Goal: Task Accomplishment & Management: Use online tool/utility

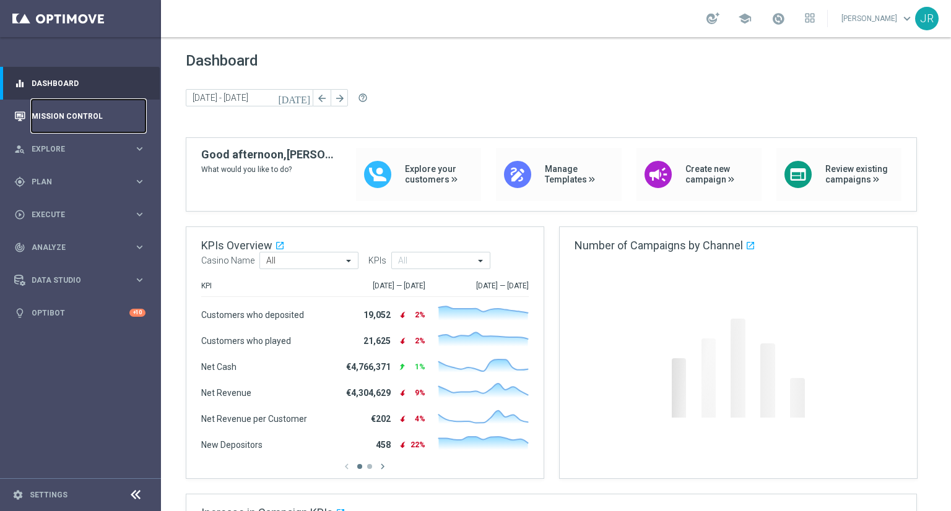
click at [80, 119] on link "Mission Control" at bounding box center [89, 116] width 114 height 33
click at [59, 181] on span "Plan" at bounding box center [83, 181] width 102 height 7
click at [54, 249] on accordion "Templates keyboard_arrow_right Optimail Web Push Notifications Webpage Pop-up" at bounding box center [95, 244] width 127 height 19
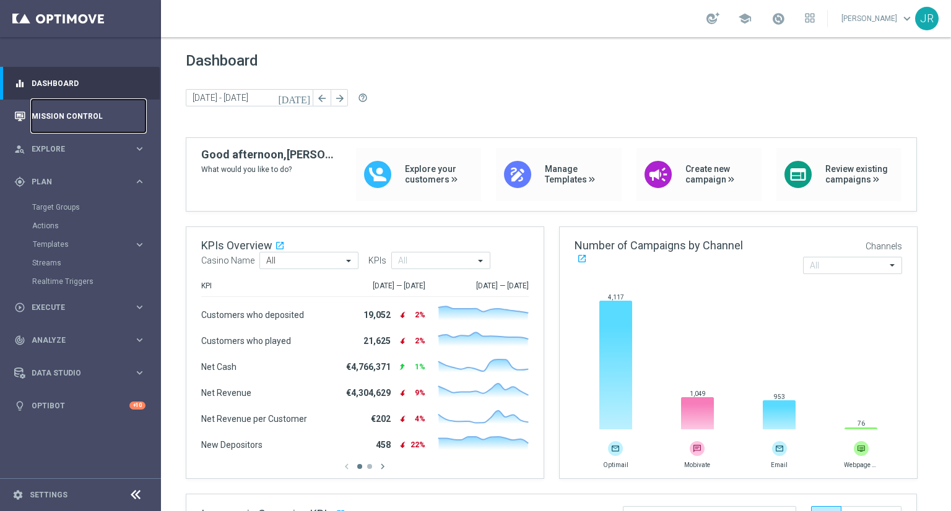
drag, startPoint x: 77, startPoint y: 120, endPoint x: 123, endPoint y: 128, distance: 47.1
click at [77, 120] on link "Mission Control" at bounding box center [89, 116] width 114 height 33
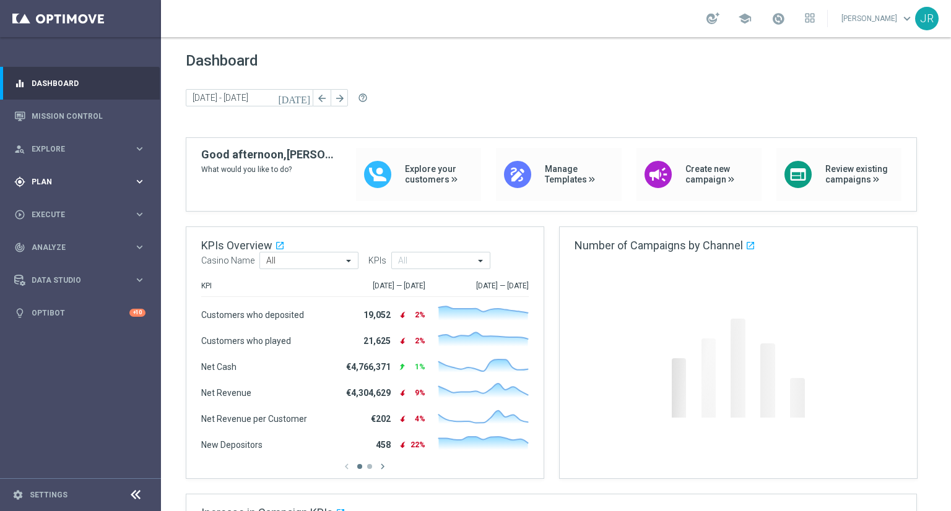
click at [58, 179] on span "Plan" at bounding box center [83, 181] width 102 height 7
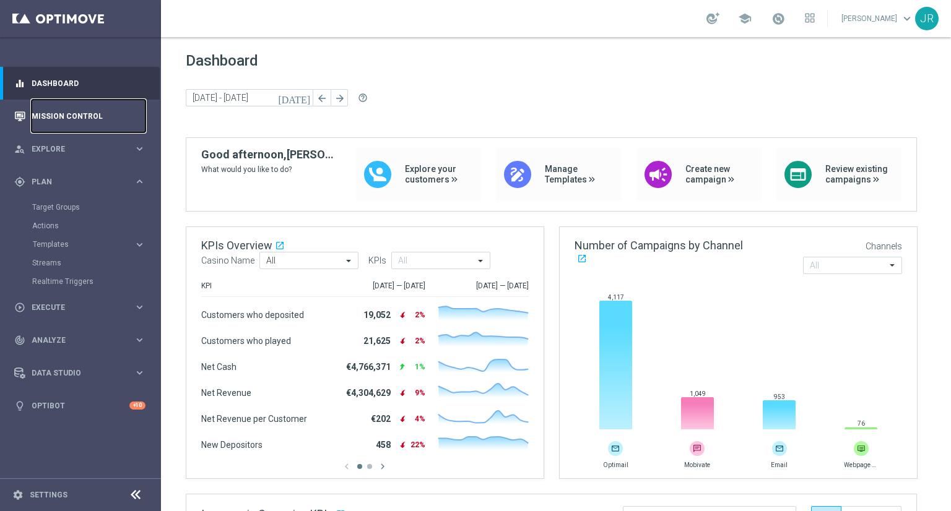
click at [58, 113] on link "Mission Control" at bounding box center [89, 116] width 114 height 33
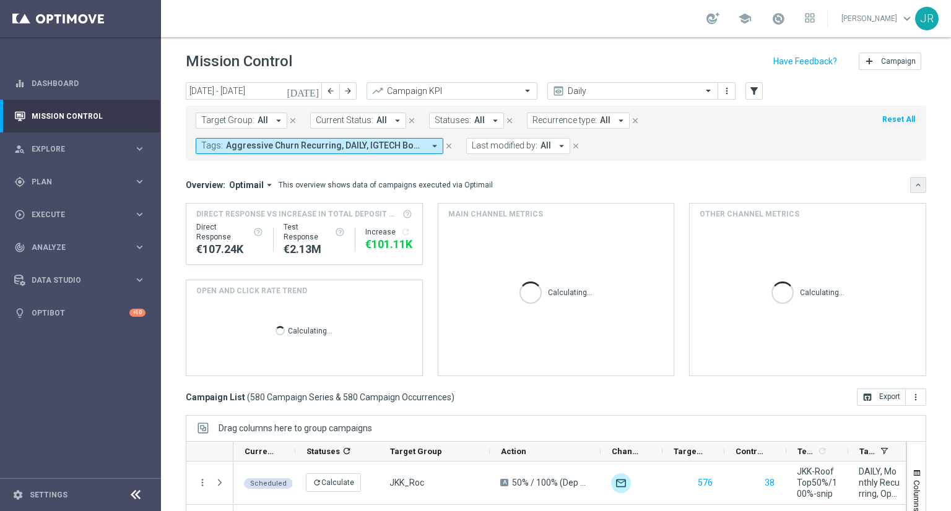
click at [913, 186] on icon "keyboard_arrow_down" at bounding box center [917, 185] width 9 height 9
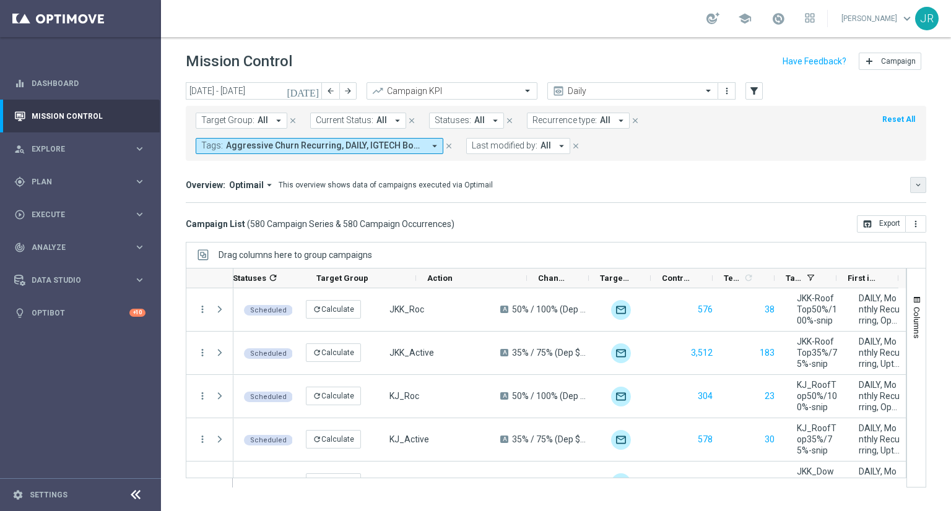
scroll to position [0, 74]
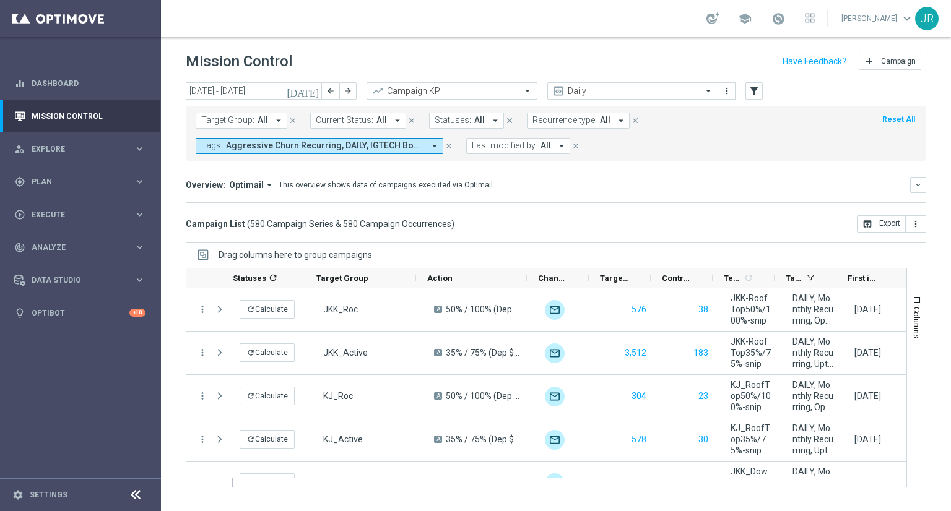
click at [129, 492] on icon at bounding box center [135, 495] width 15 height 15
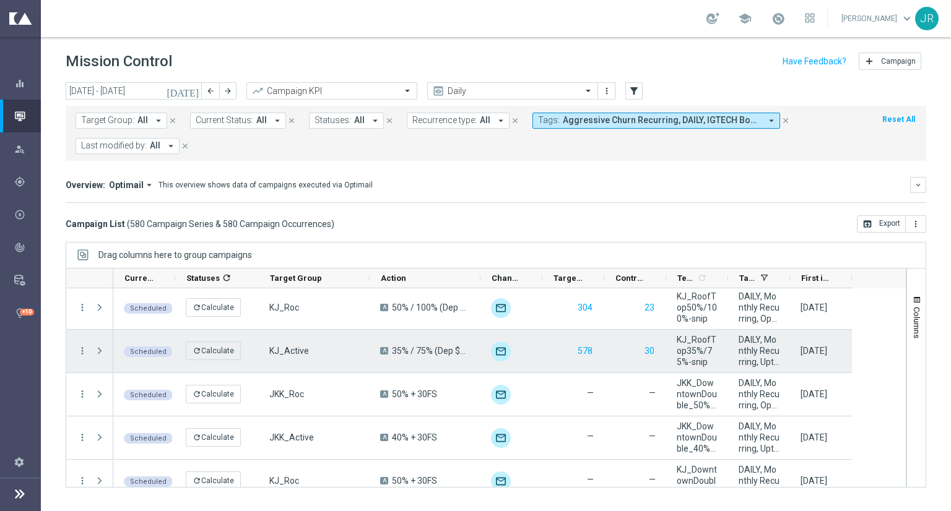
scroll to position [0, 0]
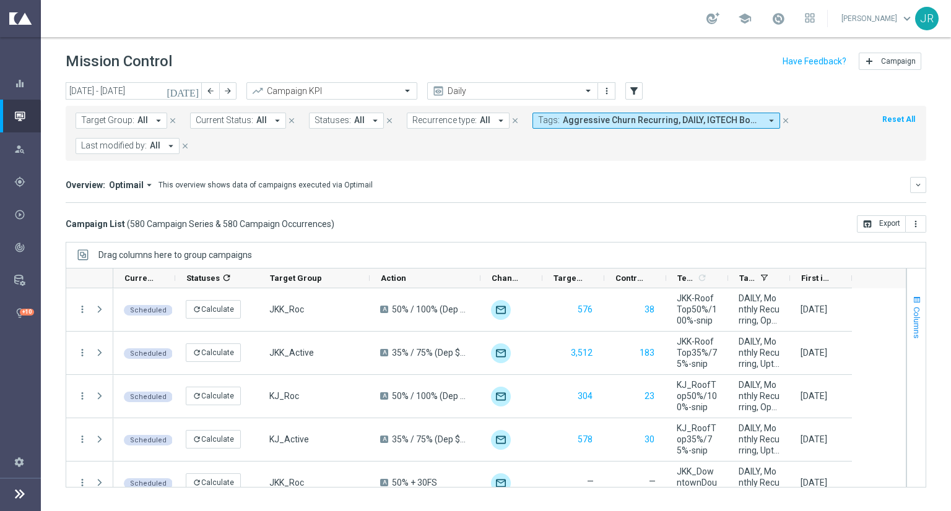
click at [915, 317] on span "Columns" at bounding box center [917, 323] width 10 height 32
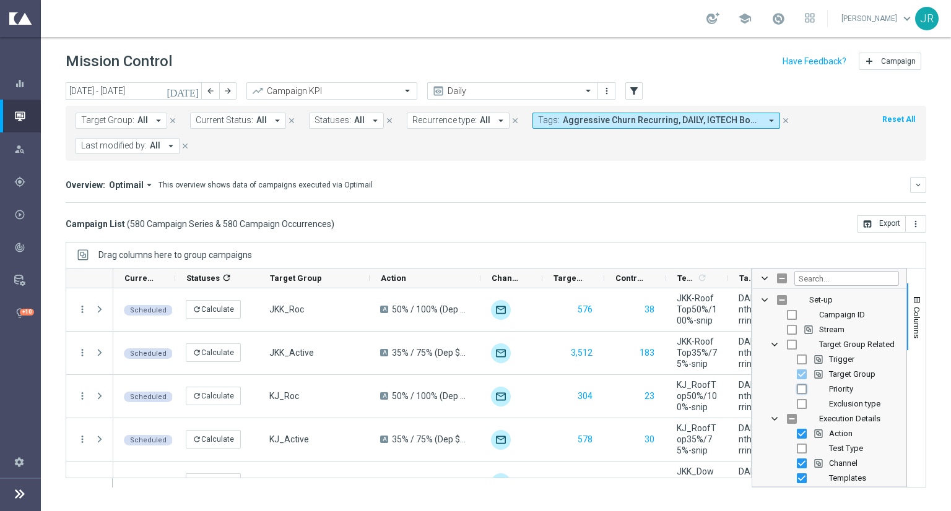
click at [800, 392] on input "Press SPACE to toggle visibility (hidden)" at bounding box center [801, 389] width 10 height 10
checkbox input "true"
checkbox input "false"
click at [935, 410] on div "[DATE] [DATE] - [DATE] arrow_back arrow_forward Campaign KPI trending_up Daily …" at bounding box center [496, 291] width 910 height 418
click at [812, 205] on mini-dashboard "Overview: Optimail arrow_drop_down This overview shows data of campaigns execut…" at bounding box center [496, 188] width 860 height 54
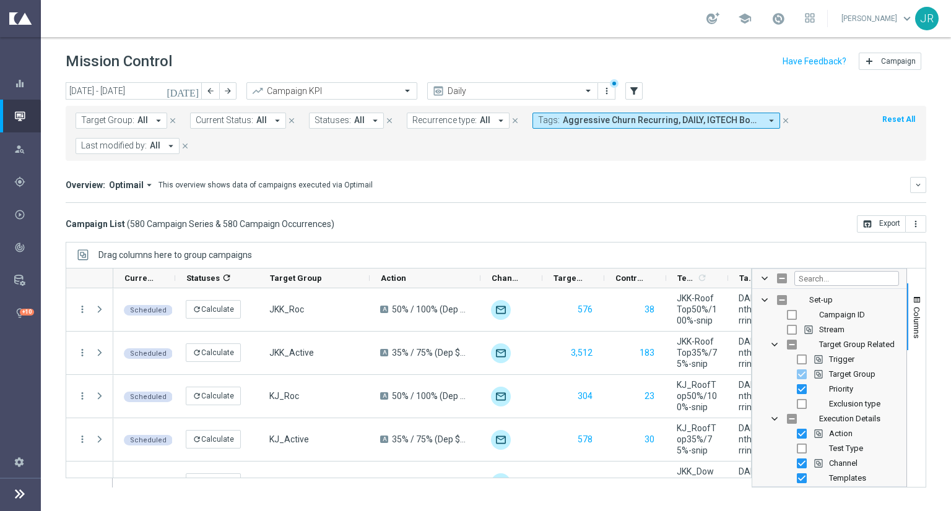
click at [766, 238] on div "[DATE] [DATE] - [DATE] arrow_back arrow_forward Campaign KPI trending_up Daily …" at bounding box center [496, 291] width 910 height 418
click at [824, 280] on input "Filter Columns Input" at bounding box center [846, 278] width 105 height 15
type input "Pri"
checkbox input "true"
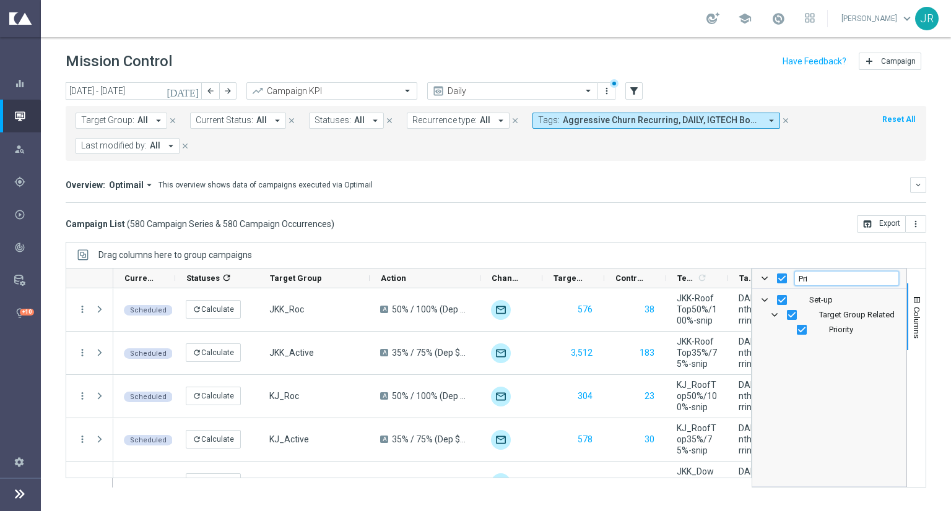
type input "Pri"
click at [778, 186] on div "Overview: Optimail arrow_drop_down This overview shows data of campaigns execut…" at bounding box center [488, 184] width 844 height 11
click at [918, 314] on span "Columns" at bounding box center [917, 323] width 10 height 32
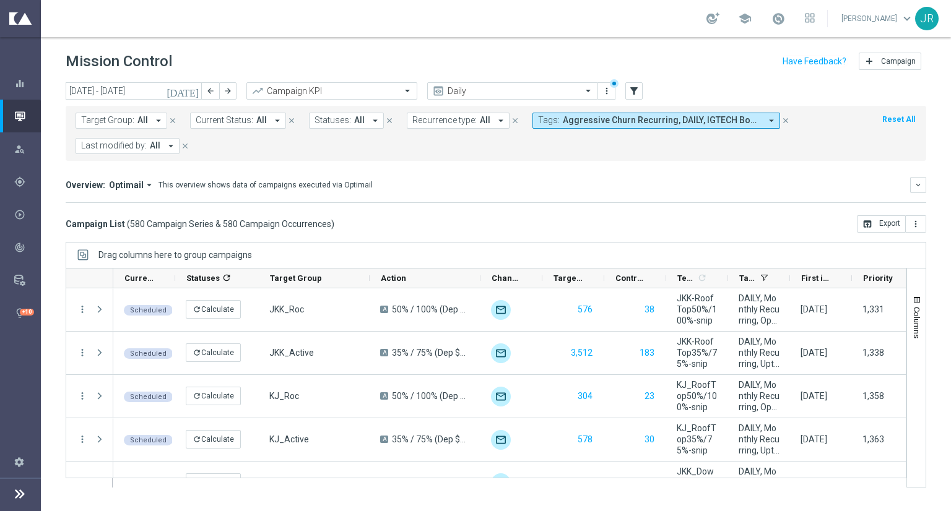
click at [866, 275] on span "Priority" at bounding box center [878, 278] width 30 height 9
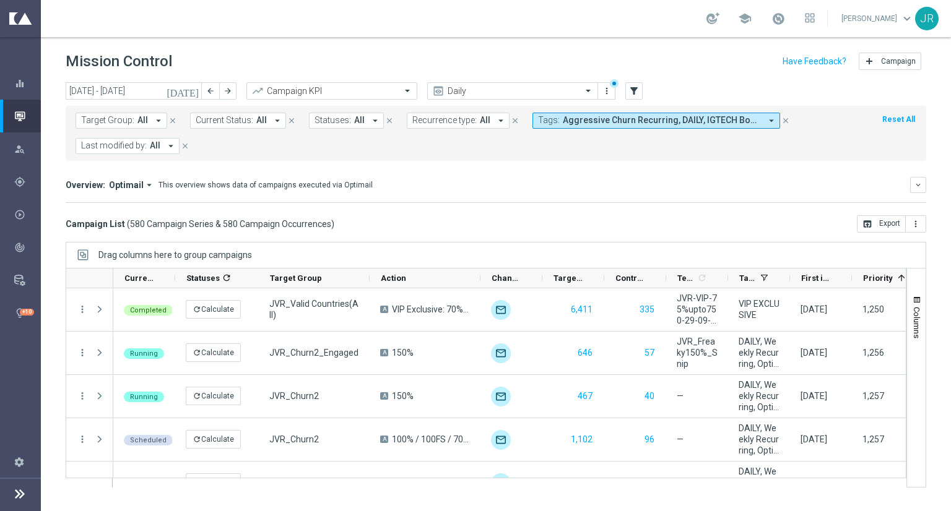
click at [192, 93] on icon "[DATE]" at bounding box center [182, 90] width 33 height 11
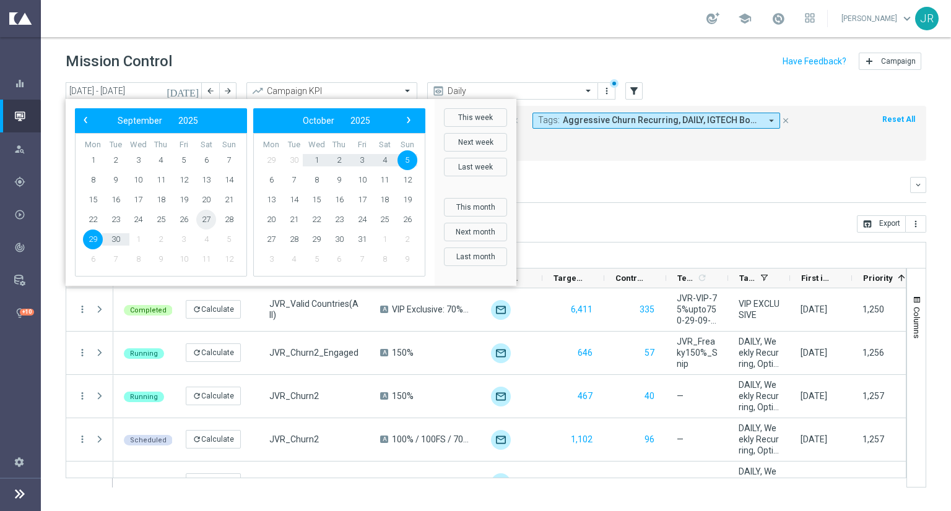
click at [201, 212] on span "27" at bounding box center [206, 220] width 20 height 20
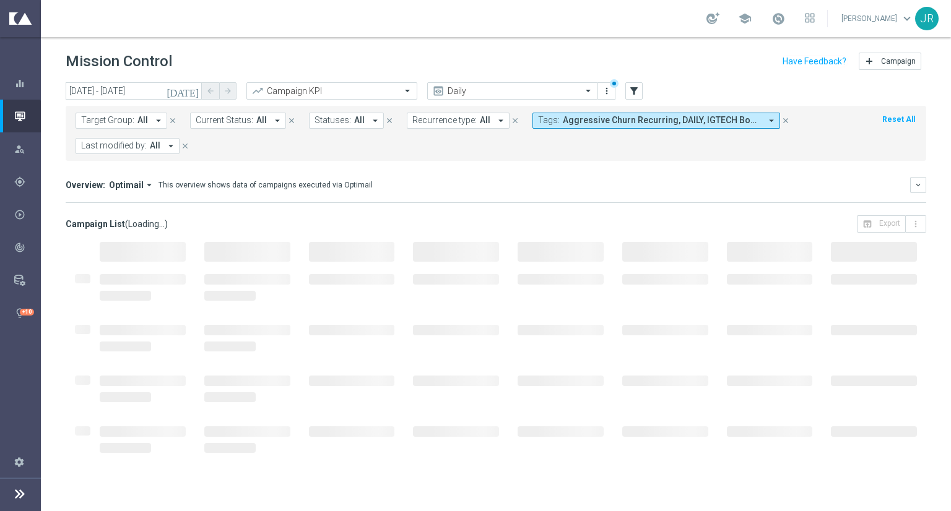
click at [191, 92] on icon "[DATE]" at bounding box center [182, 90] width 33 height 11
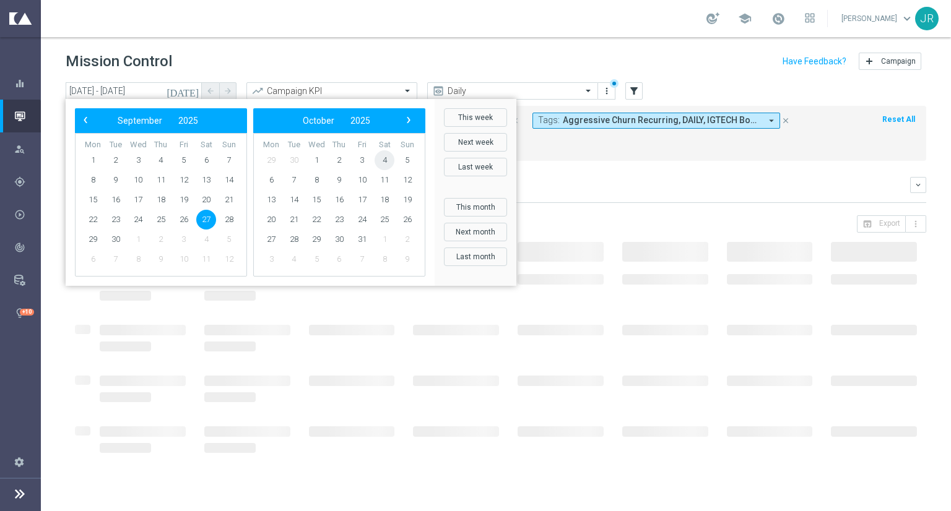
click at [387, 157] on span "4" at bounding box center [384, 160] width 20 height 20
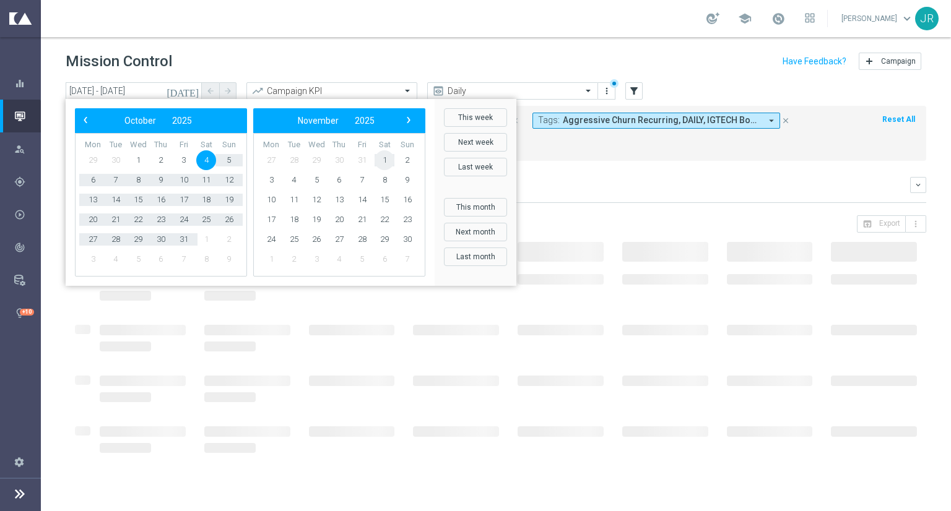
click at [387, 157] on span "1" at bounding box center [384, 160] width 20 height 20
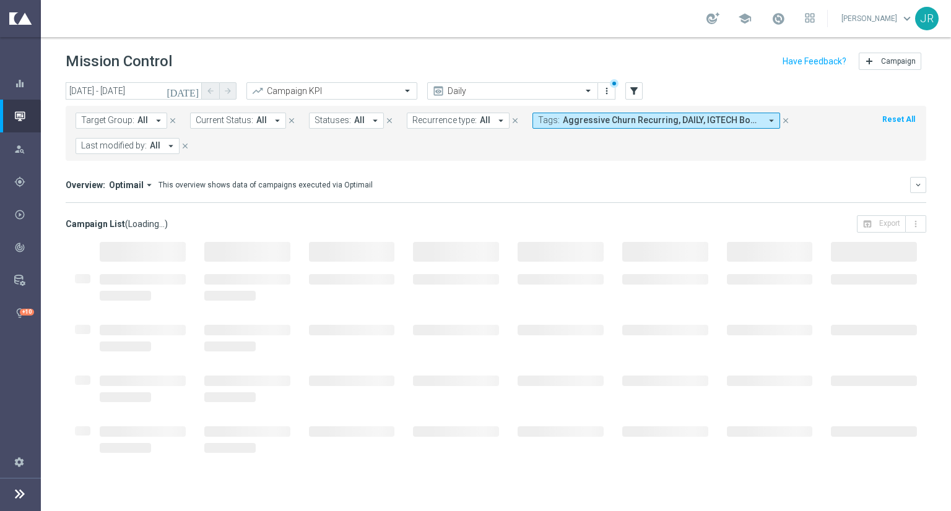
click at [194, 88] on icon "[DATE]" at bounding box center [182, 90] width 33 height 11
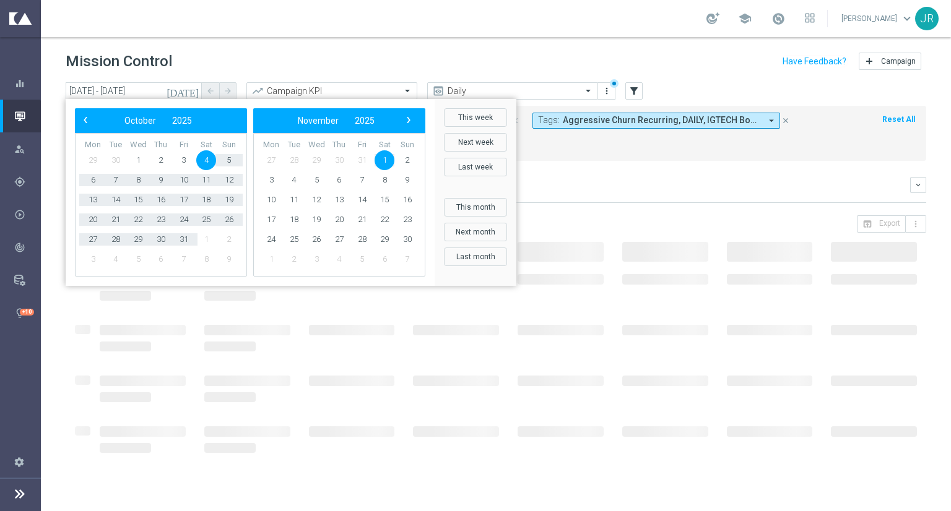
click at [196, 157] on span "4" at bounding box center [206, 160] width 20 height 20
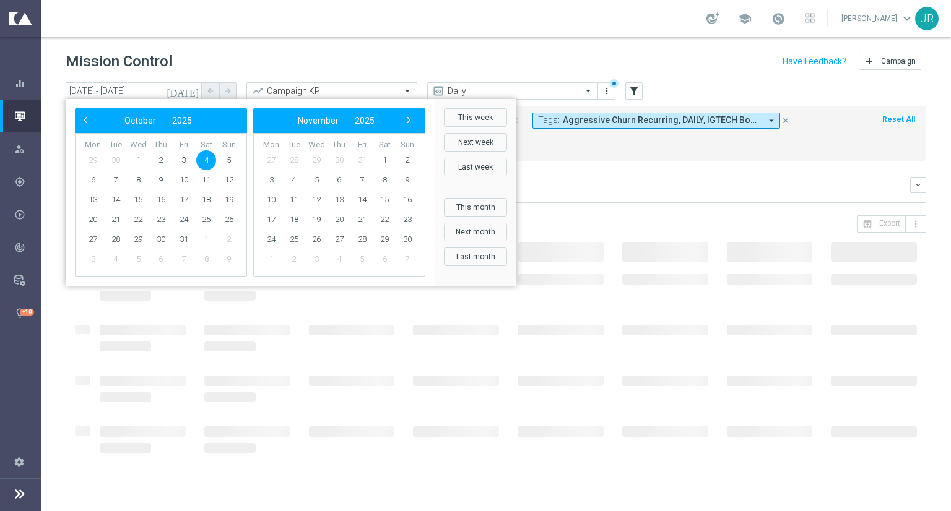
click at [209, 159] on span "4" at bounding box center [206, 160] width 20 height 20
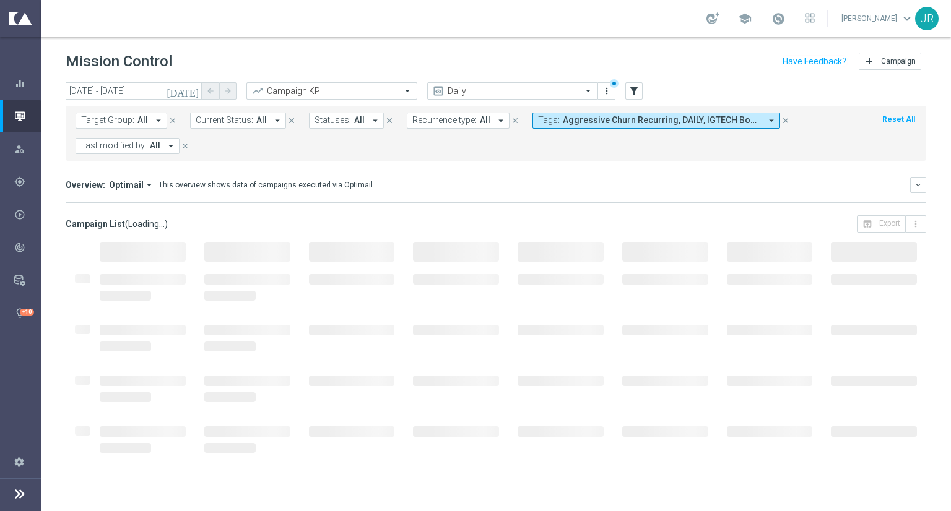
click at [209, 159] on div "Target Group: All arrow_drop_down close Current Status: All arrow_drop_down clo…" at bounding box center [496, 133] width 860 height 55
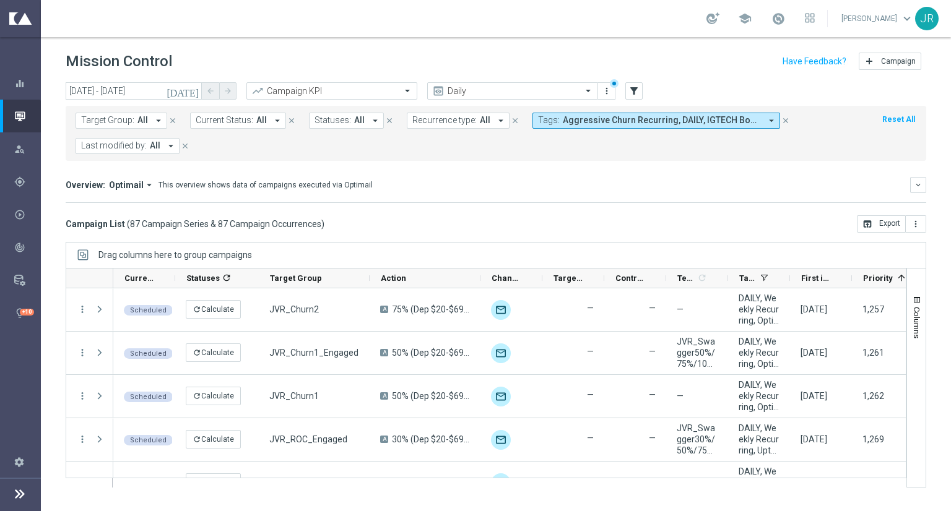
click at [194, 90] on icon "[DATE]" at bounding box center [182, 90] width 33 height 11
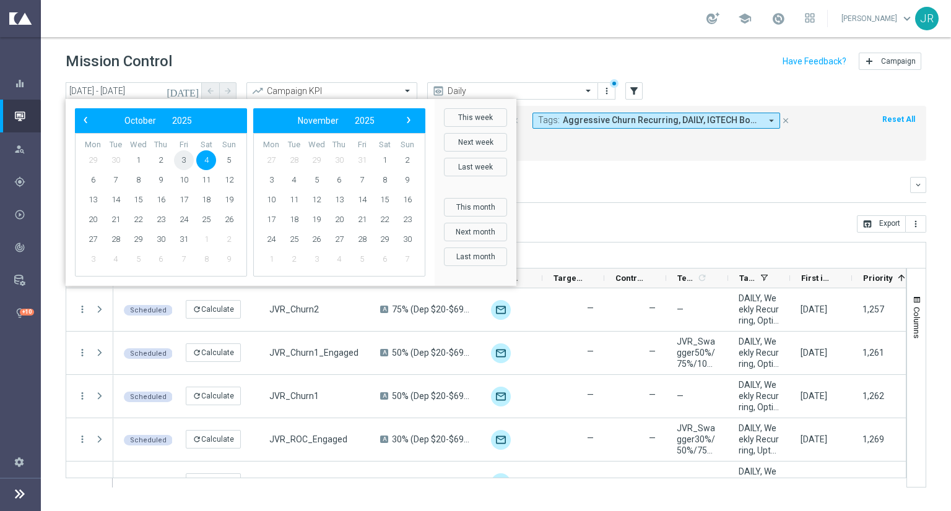
click at [180, 157] on span "3" at bounding box center [184, 160] width 20 height 20
type input "[DATE] - [DATE]"
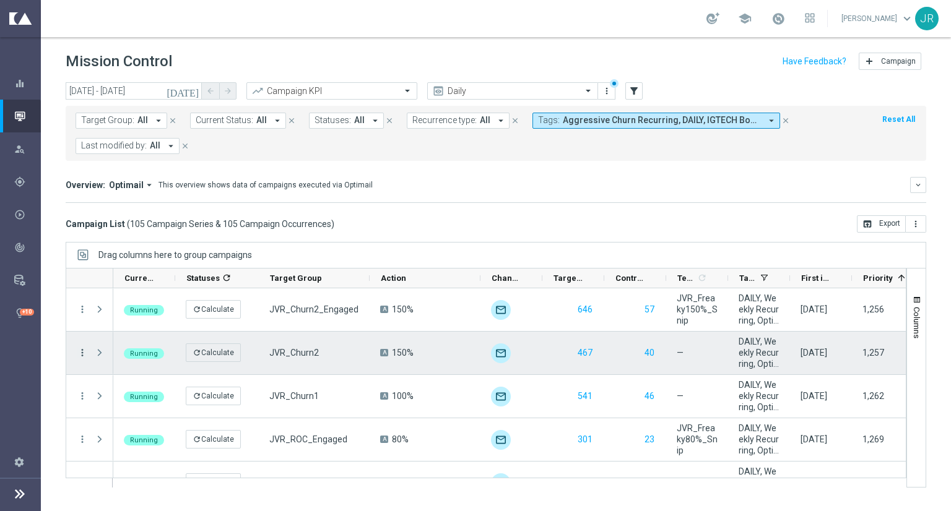
click at [79, 352] on icon "more_vert" at bounding box center [82, 352] width 11 height 11
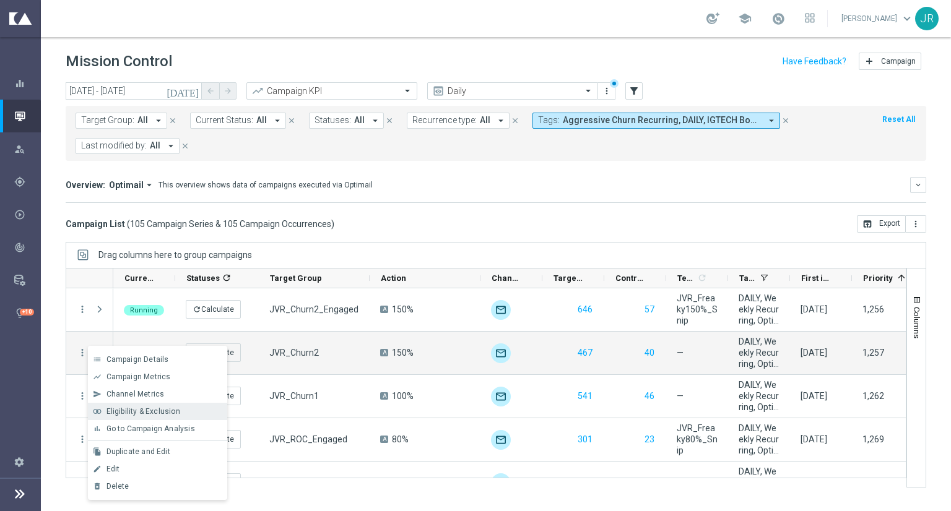
click at [116, 418] on div "join_inner Eligibility & Exclusion" at bounding box center [157, 411] width 139 height 17
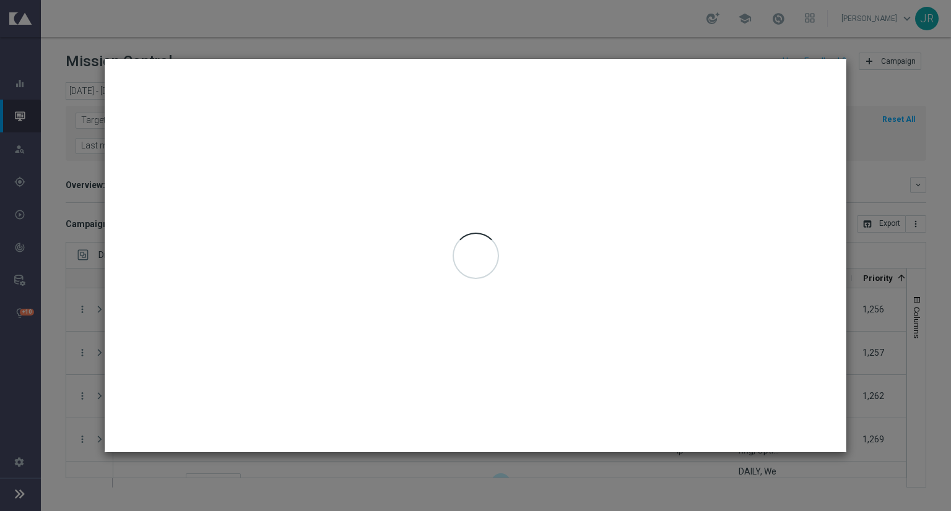
type input "[DATE] - [DATE]"
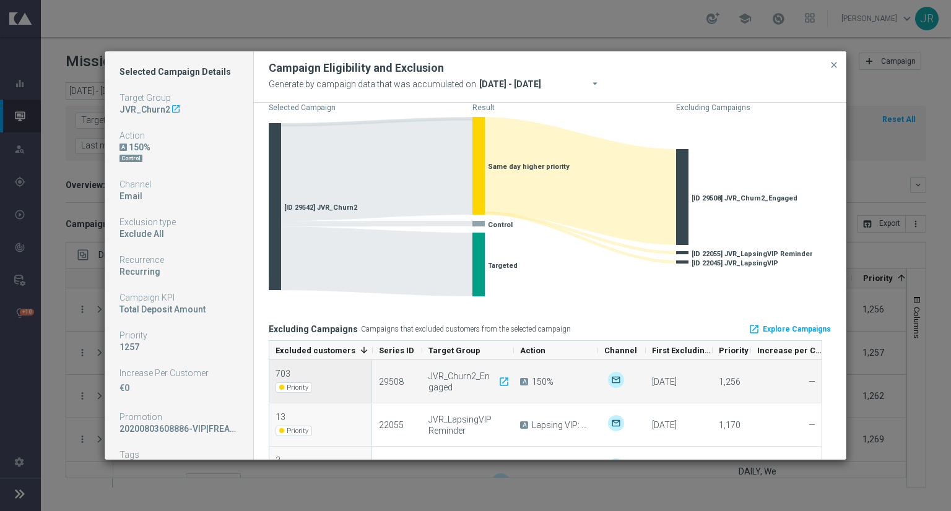
scroll to position [62, 0]
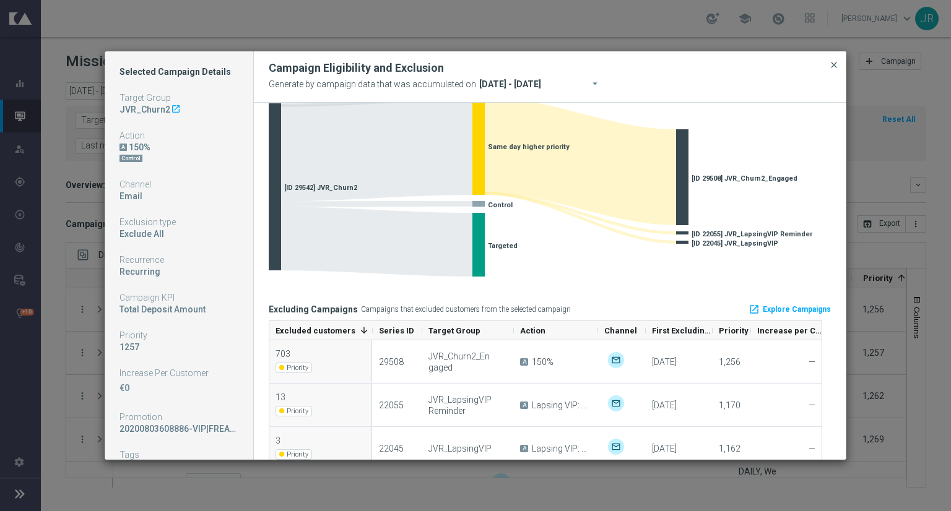
click at [832, 63] on span "close" at bounding box center [834, 65] width 10 height 10
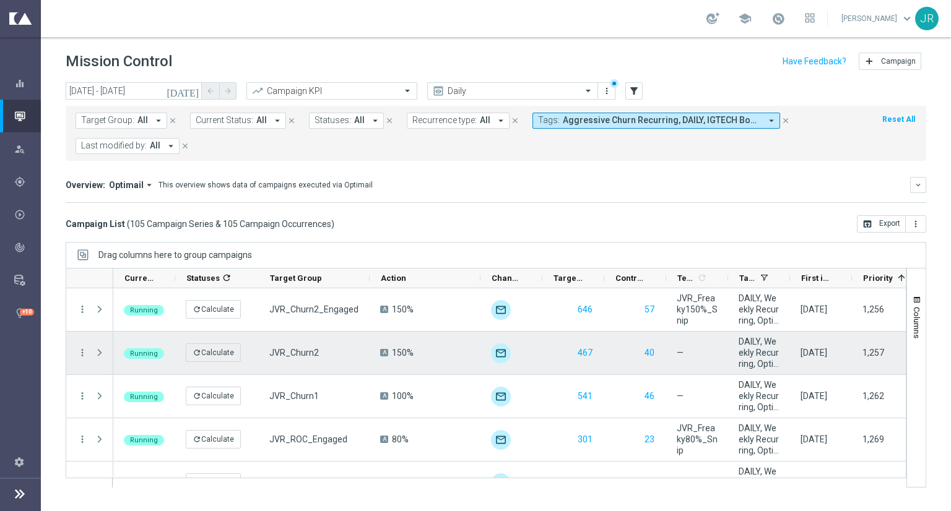
click at [84, 359] on div "more_vert" at bounding box center [77, 353] width 22 height 43
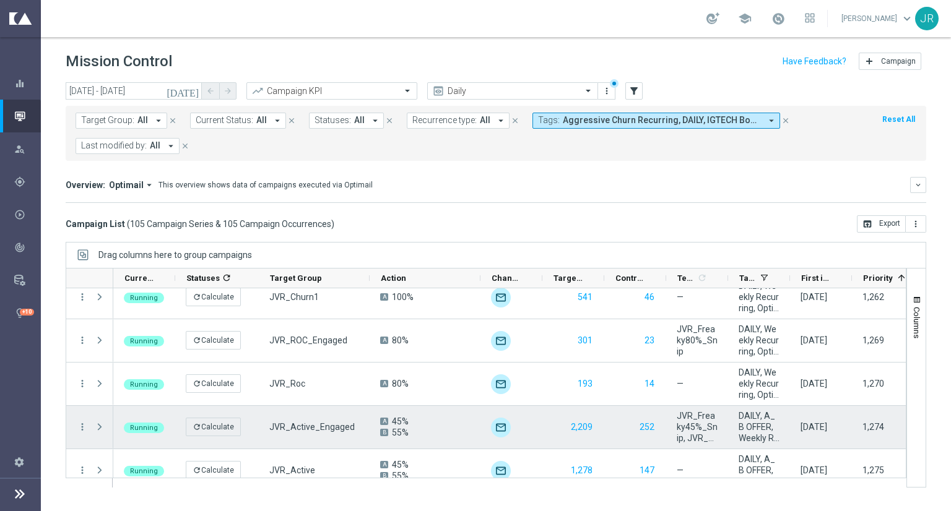
scroll to position [0, 0]
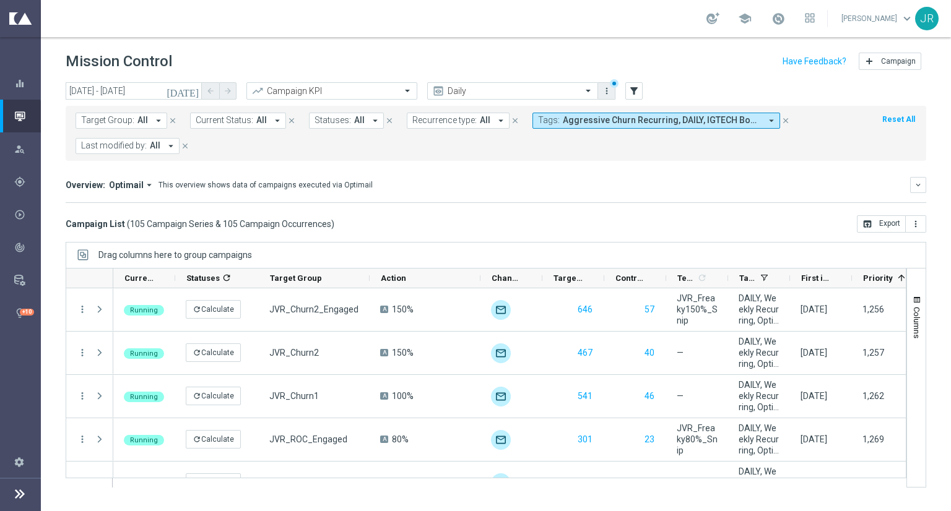
click at [604, 90] on icon "more_vert" at bounding box center [606, 91] width 10 height 10
click at [618, 111] on div "Save view" at bounding box center [672, 113] width 112 height 9
click at [608, 91] on icon "more_vert" at bounding box center [606, 91] width 10 height 10
click at [547, 172] on mini-dashboard "Overview: Optimail arrow_drop_down This overview shows data of campaigns execut…" at bounding box center [496, 188] width 860 height 54
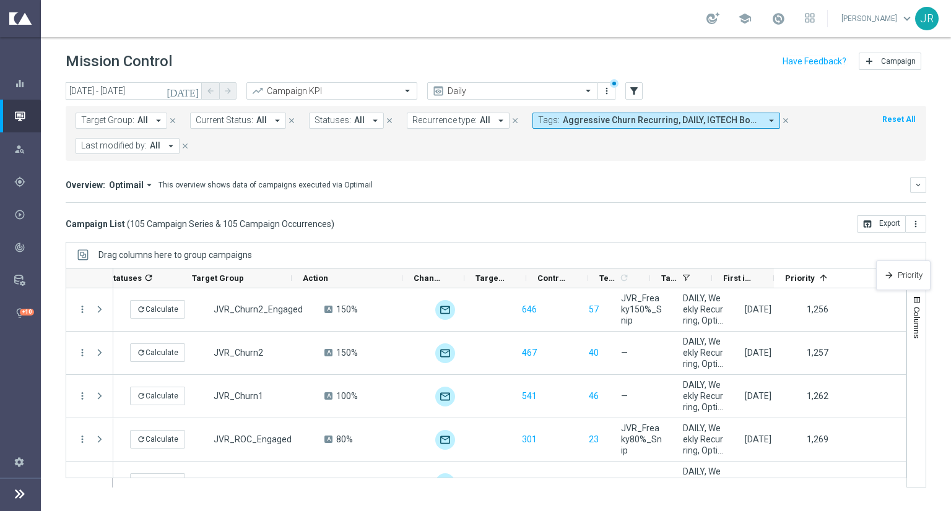
scroll to position [0, 77]
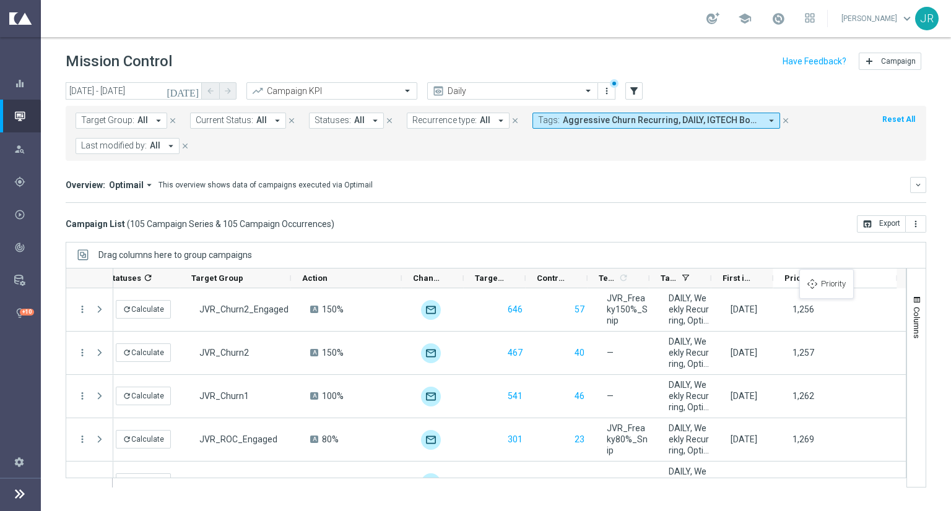
drag, startPoint x: 868, startPoint y: 275, endPoint x: 804, endPoint y: 277, distance: 63.1
drag, startPoint x: 793, startPoint y: 277, endPoint x: 866, endPoint y: 295, distance: 75.7
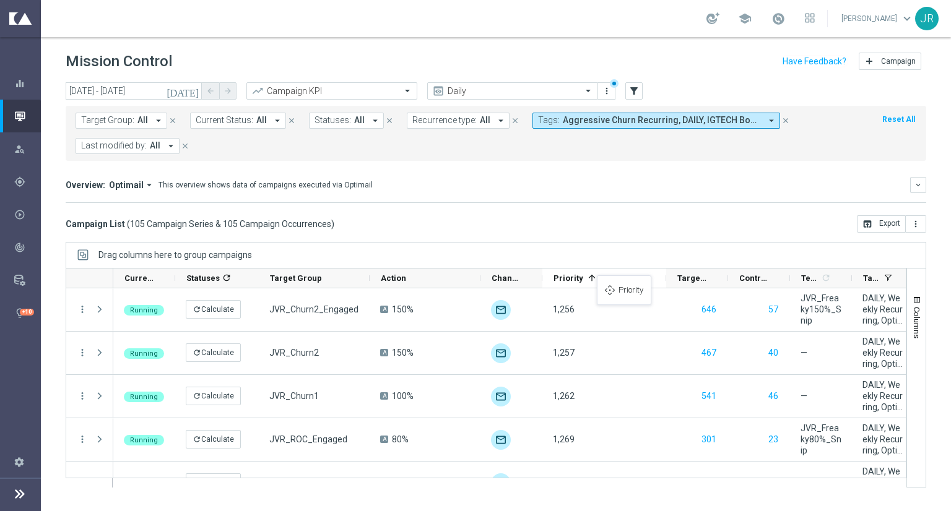
scroll to position [0, 0]
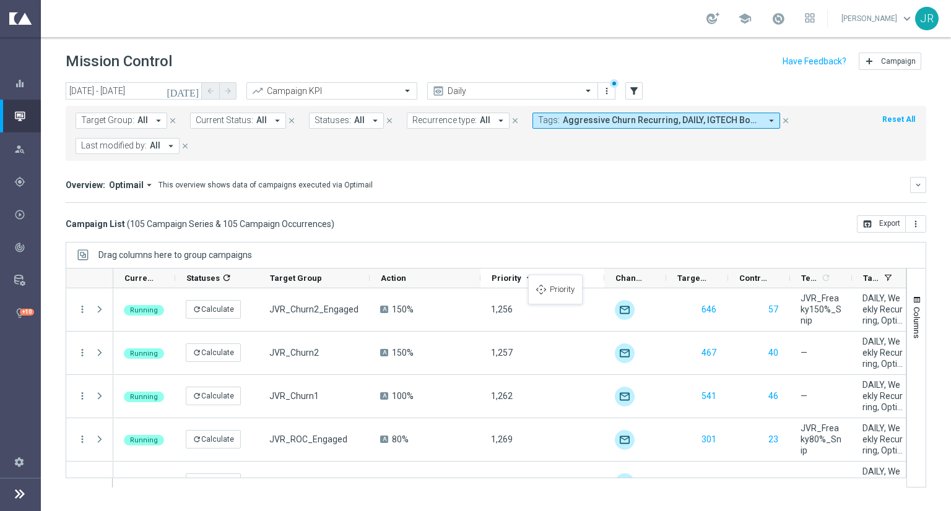
drag, startPoint x: 802, startPoint y: 277, endPoint x: 533, endPoint y: 282, distance: 268.6
click at [778, 279] on div "Control Customers" at bounding box center [759, 279] width 62 height 20
click at [506, 275] on span "Priority" at bounding box center [506, 278] width 30 height 9
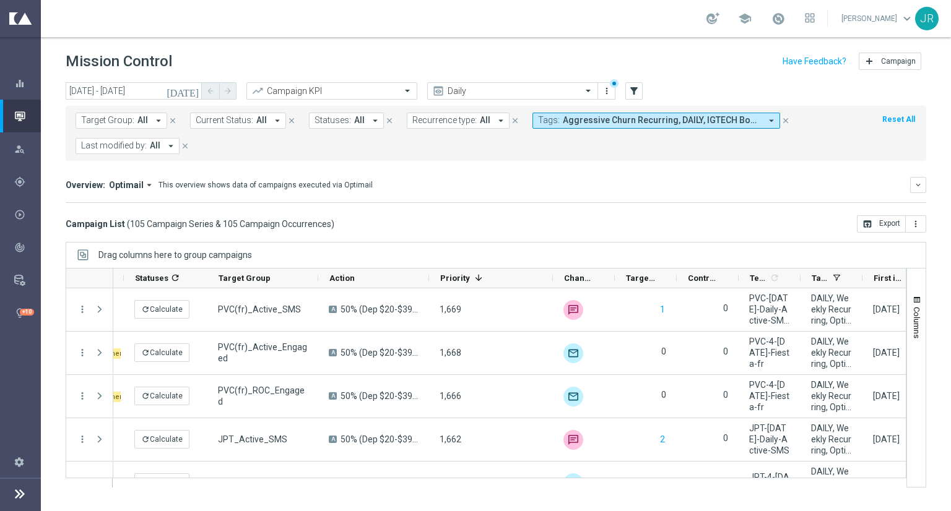
scroll to position [0, 78]
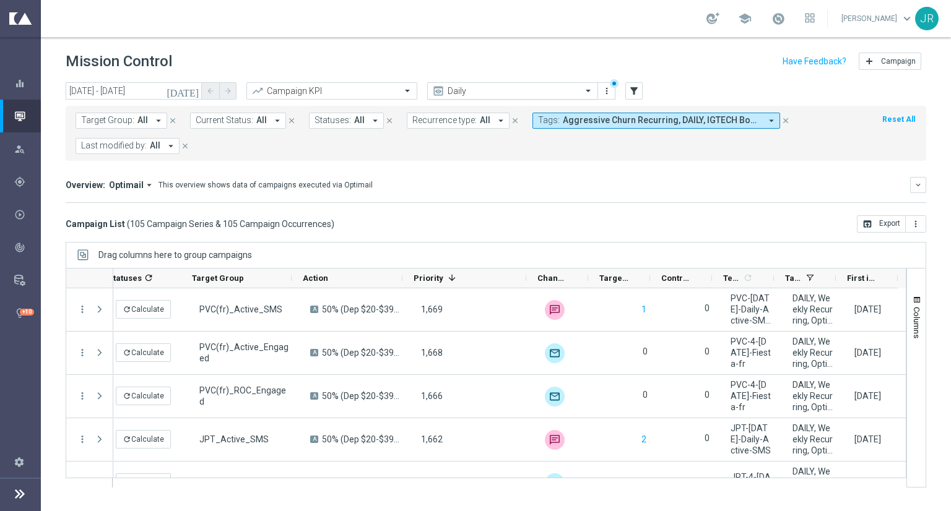
click at [587, 87] on span at bounding box center [589, 90] width 15 height 11
click at [678, 149] on form "Target Group: All arrow_drop_down close Current Status: All arrow_drop_down clo…" at bounding box center [467, 133] width 785 height 41
click at [500, 95] on input "text" at bounding box center [500, 91] width 132 height 11
click at [381, 181] on div "Overview: Optimail arrow_drop_down This overview shows data of campaigns execut…" at bounding box center [488, 184] width 844 height 11
click at [609, 93] on icon "more_vert" at bounding box center [606, 91] width 10 height 10
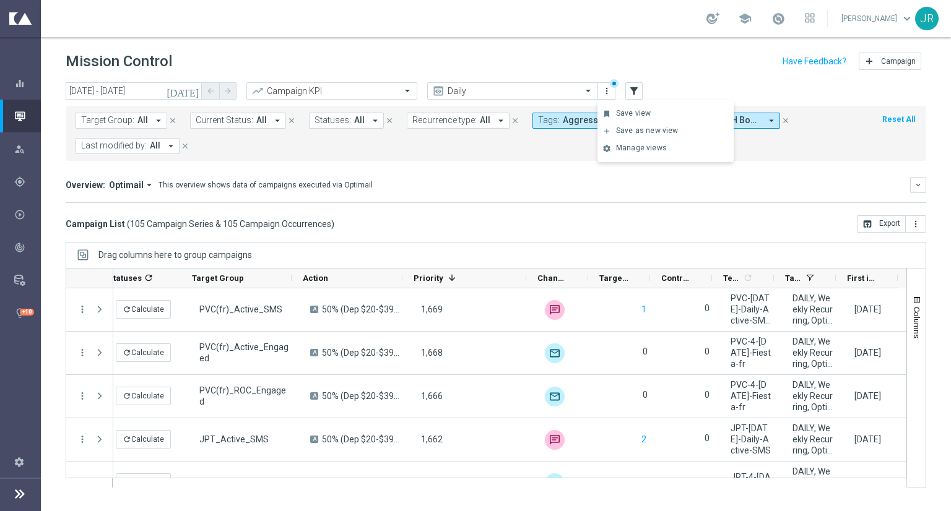
click at [488, 178] on div "Overview: Optimail arrow_drop_down This overview shows data of campaigns execut…" at bounding box center [496, 185] width 860 height 16
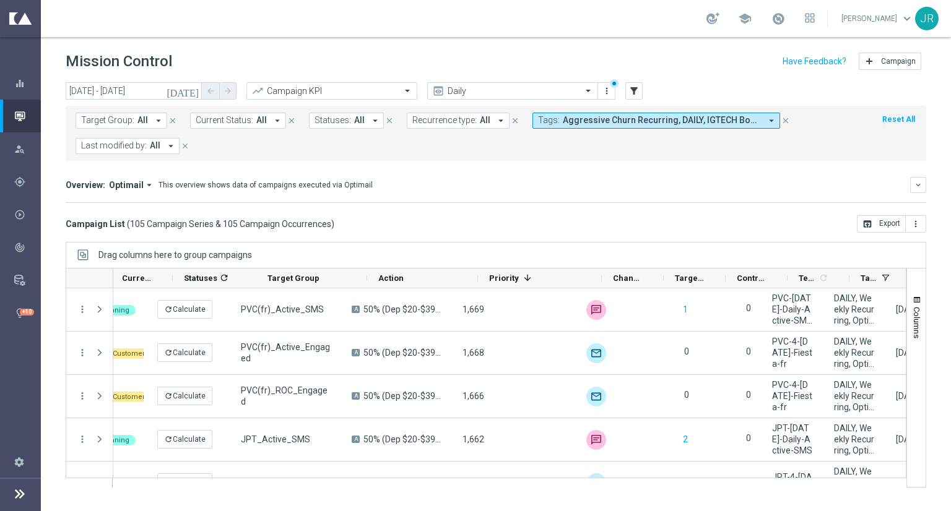
scroll to position [0, 0]
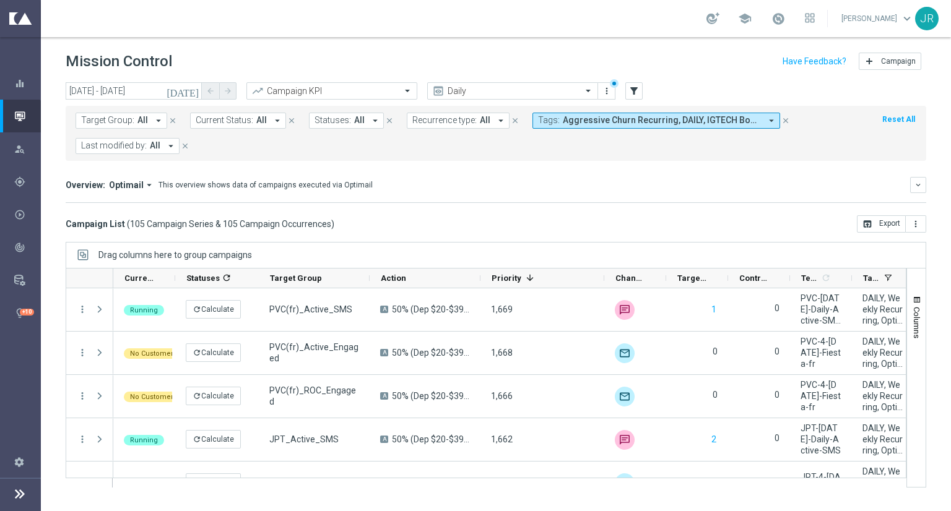
click at [366, 64] on div "Mission Control add Campaign" at bounding box center [496, 62] width 860 height 24
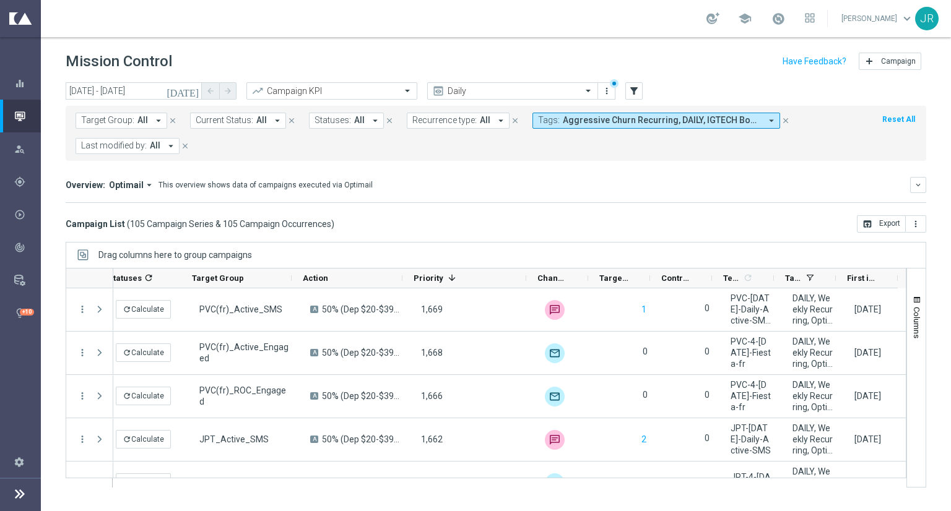
click at [194, 90] on icon "[DATE]" at bounding box center [182, 90] width 33 height 11
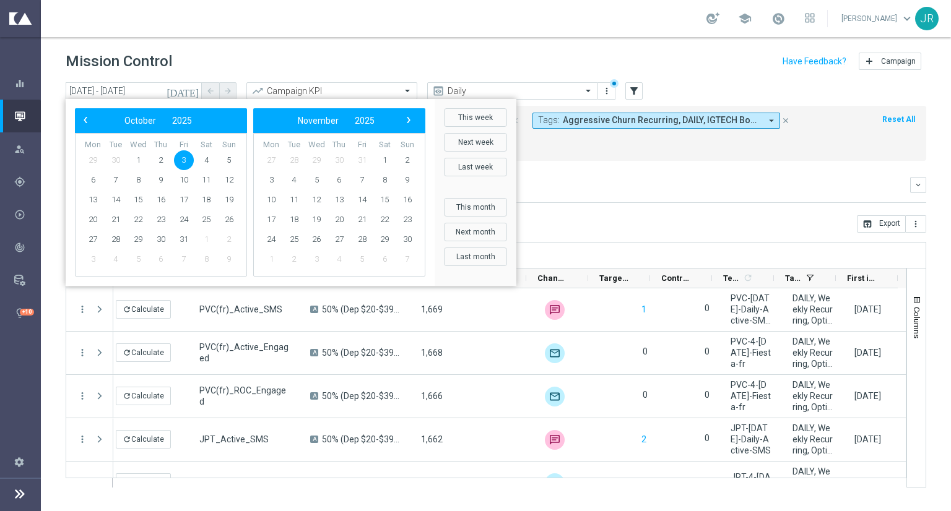
click at [183, 158] on span "3" at bounding box center [184, 160] width 20 height 20
click at [183, 157] on span "3" at bounding box center [184, 160] width 20 height 20
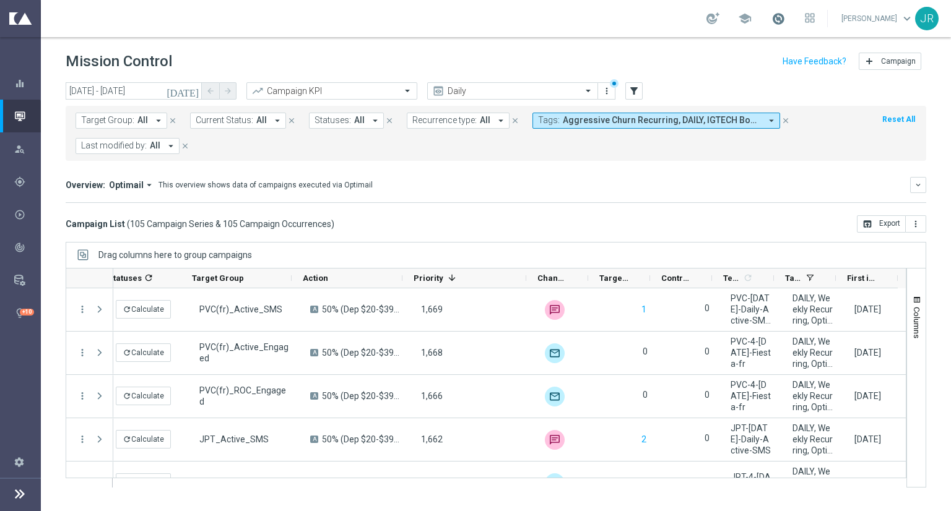
click at [785, 17] on span at bounding box center [778, 19] width 14 height 14
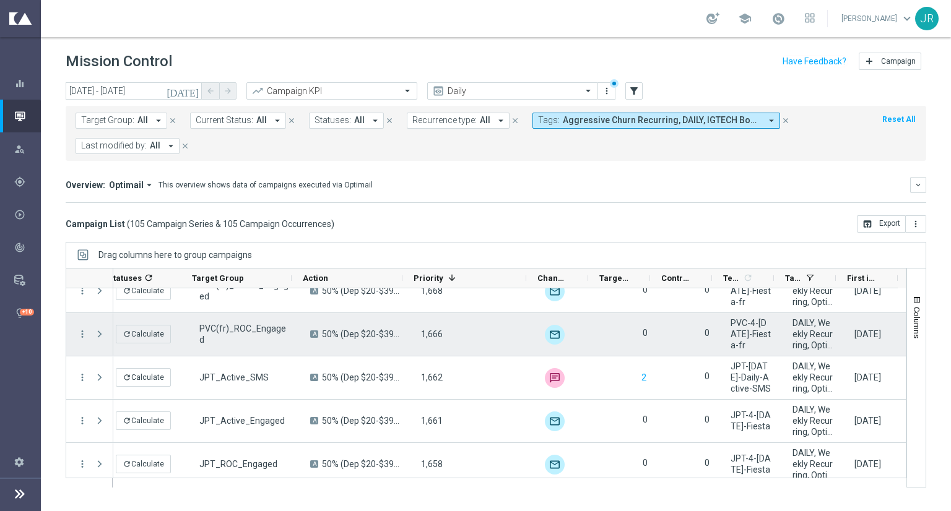
scroll to position [0, 0]
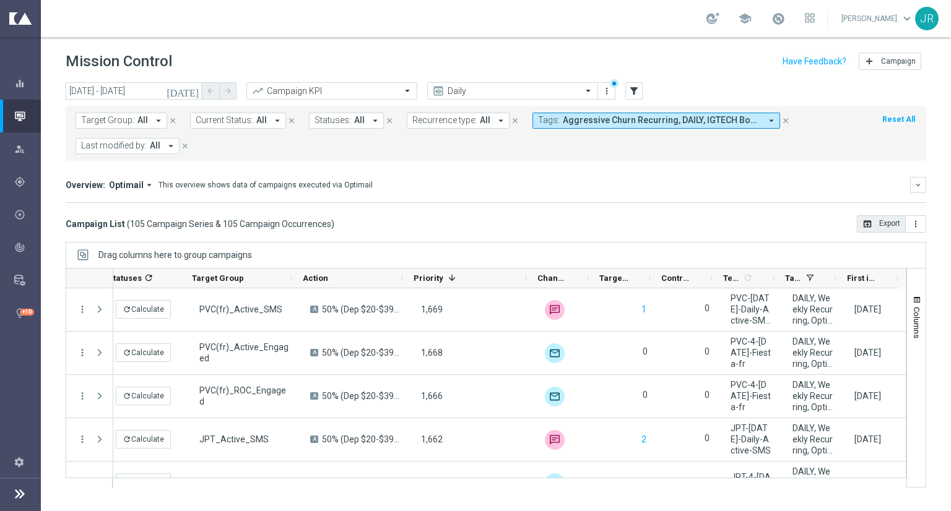
click at [864, 223] on icon "open_in_browser" at bounding box center [867, 224] width 10 height 10
drag, startPoint x: 553, startPoint y: 275, endPoint x: 515, endPoint y: 278, distance: 37.8
click at [418, 275] on span "Priority" at bounding box center [428, 278] width 30 height 9
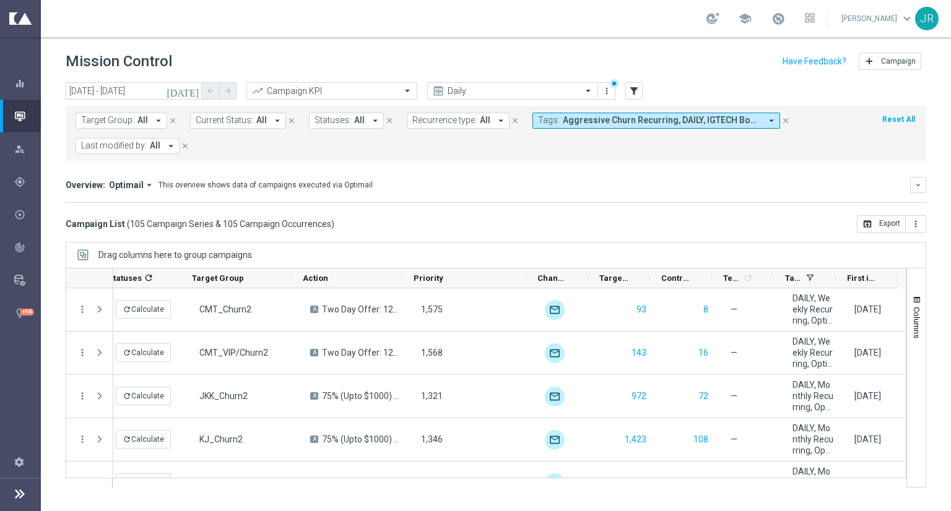
drag, startPoint x: 877, startPoint y: 225, endPoint x: 869, endPoint y: 250, distance: 26.6
click at [877, 225] on button "open_in_browser Export" at bounding box center [880, 223] width 49 height 17
click at [419, 280] on span "Priority" at bounding box center [428, 278] width 30 height 9
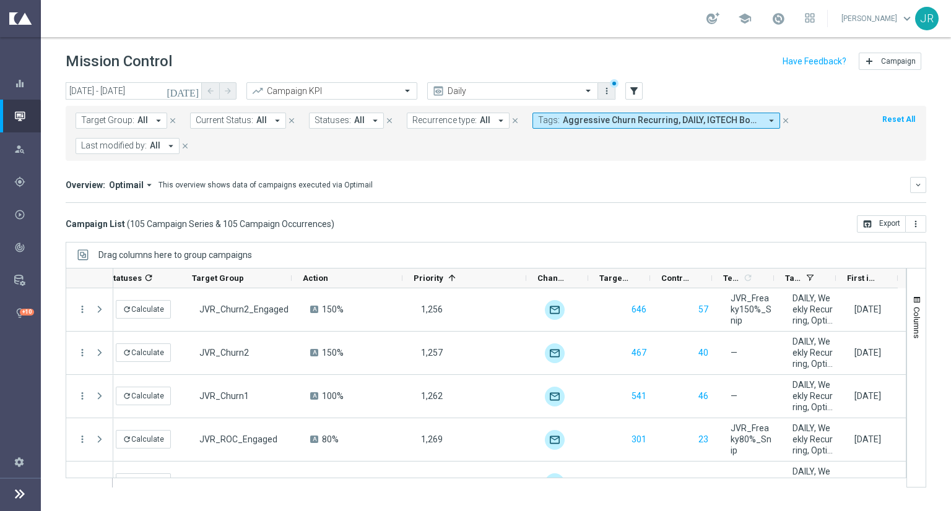
click at [604, 90] on icon "more_vert" at bounding box center [606, 91] width 10 height 10
click at [619, 116] on div "Save view" at bounding box center [672, 113] width 112 height 9
click at [862, 226] on icon "open_in_browser" at bounding box center [867, 224] width 10 height 10
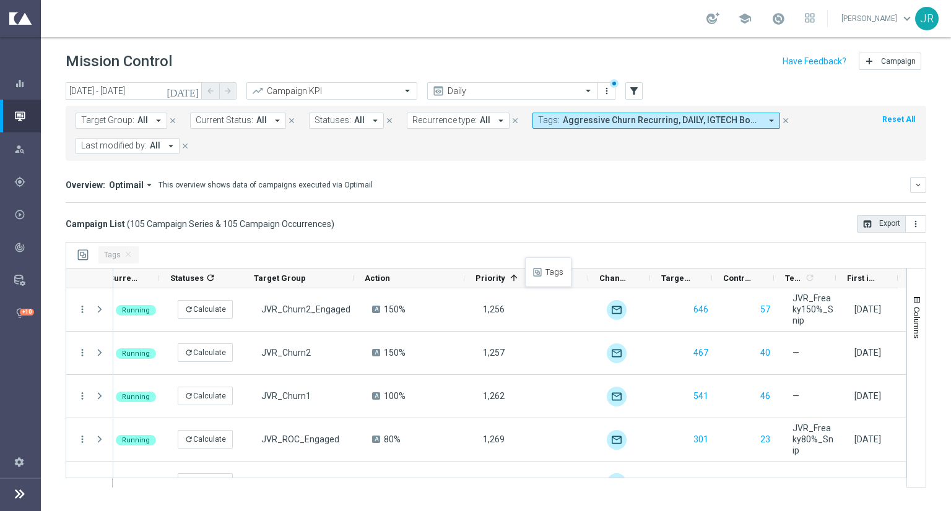
scroll to position [0, 16]
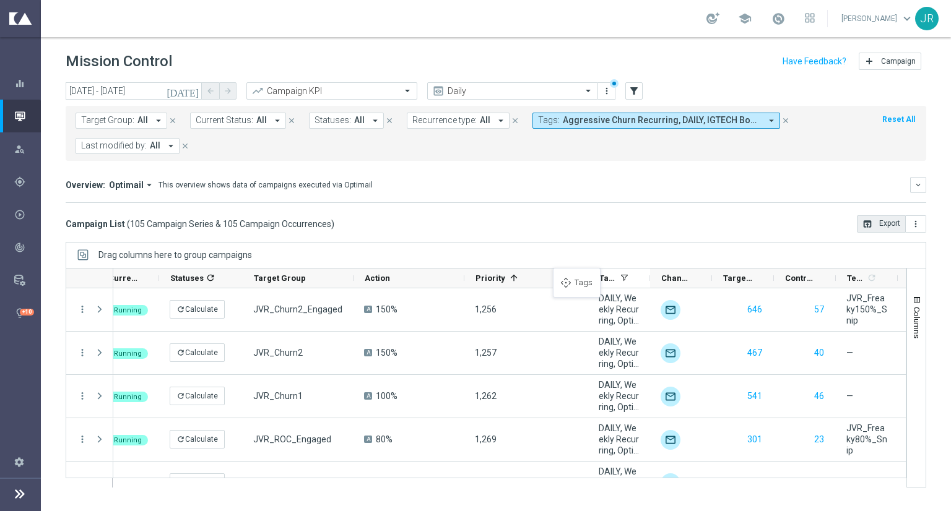
drag, startPoint x: 795, startPoint y: 281, endPoint x: 559, endPoint y: 275, distance: 235.8
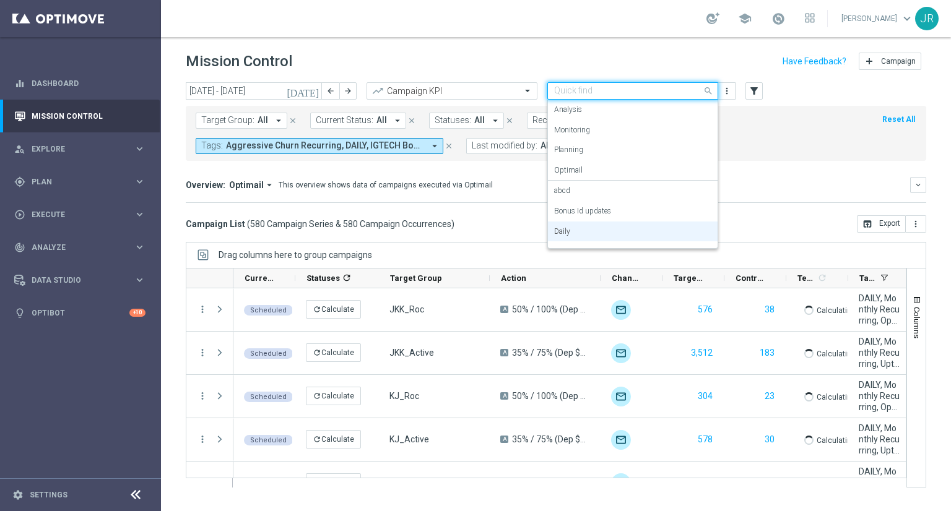
click at [623, 97] on div "Quick find Daily" at bounding box center [632, 90] width 171 height 17
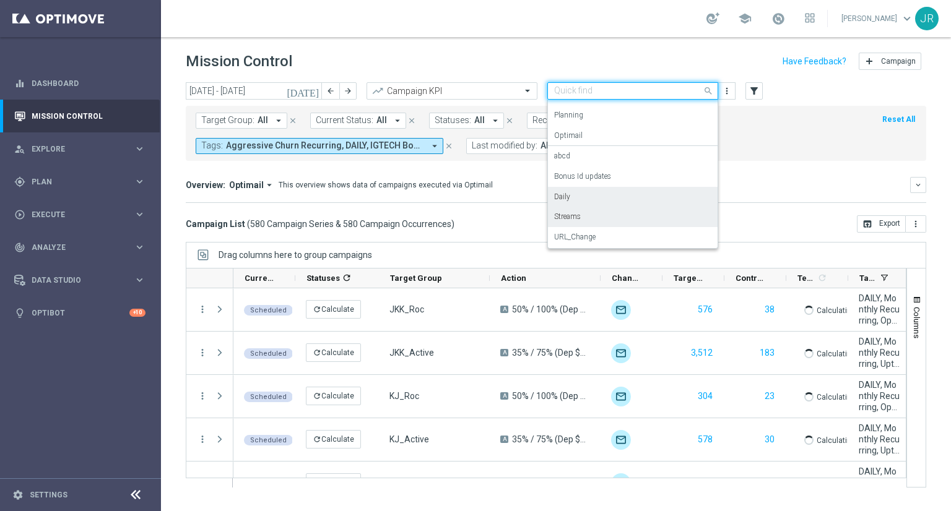
click at [571, 221] on label "Streams" at bounding box center [567, 217] width 27 height 11
